Goal: Task Accomplishment & Management: Complete application form

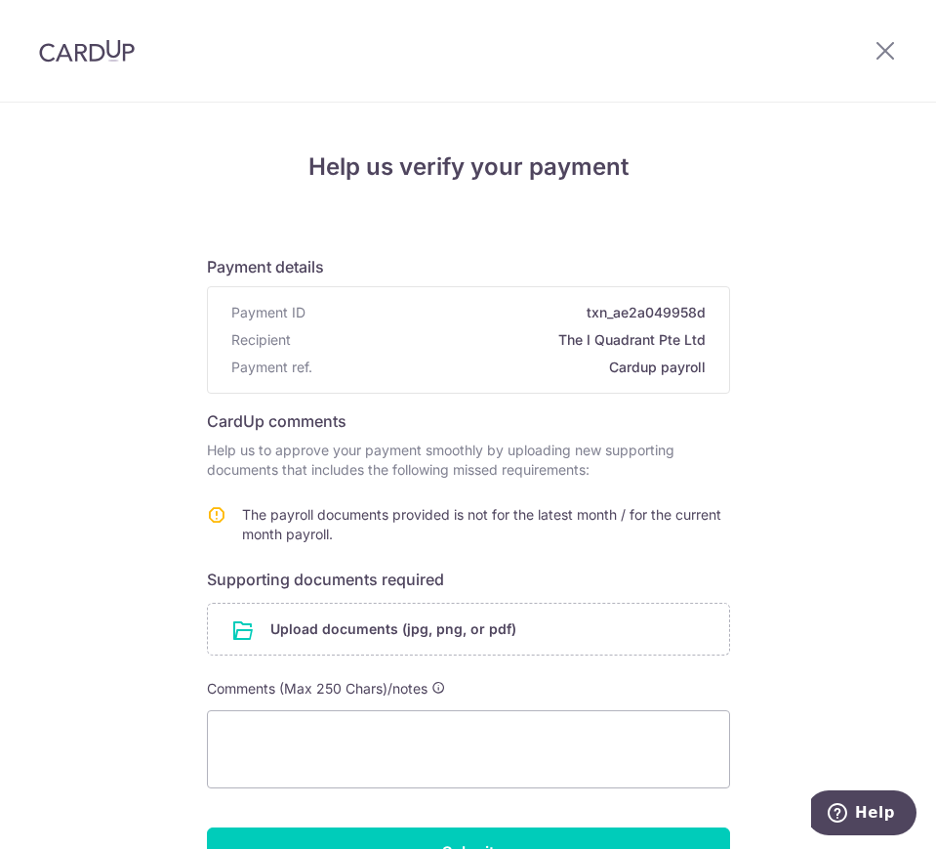
scroll to position [119, 0]
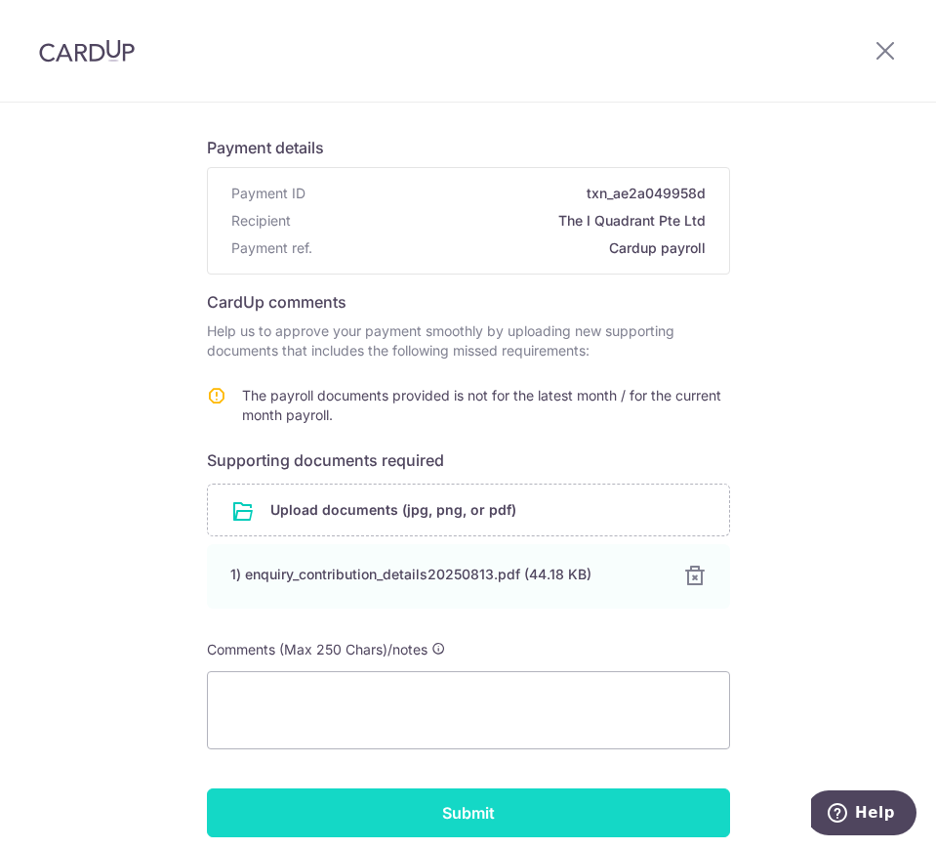
click at [522, 809] on input "Submit" at bounding box center [468, 812] width 523 height 49
